Goal: Information Seeking & Learning: Learn about a topic

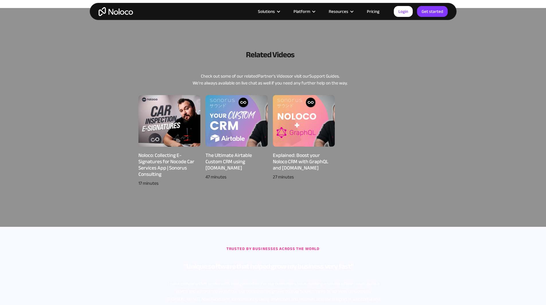
scroll to position [344, 0]
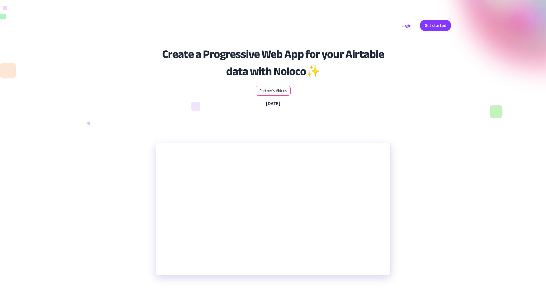
click at [277, 96] on div "Partner's Videos" at bounding box center [273, 91] width 35 height 10
click at [278, 93] on link "Partner's Videos" at bounding box center [273, 91] width 28 height 5
